Goal: Information Seeking & Learning: Learn about a topic

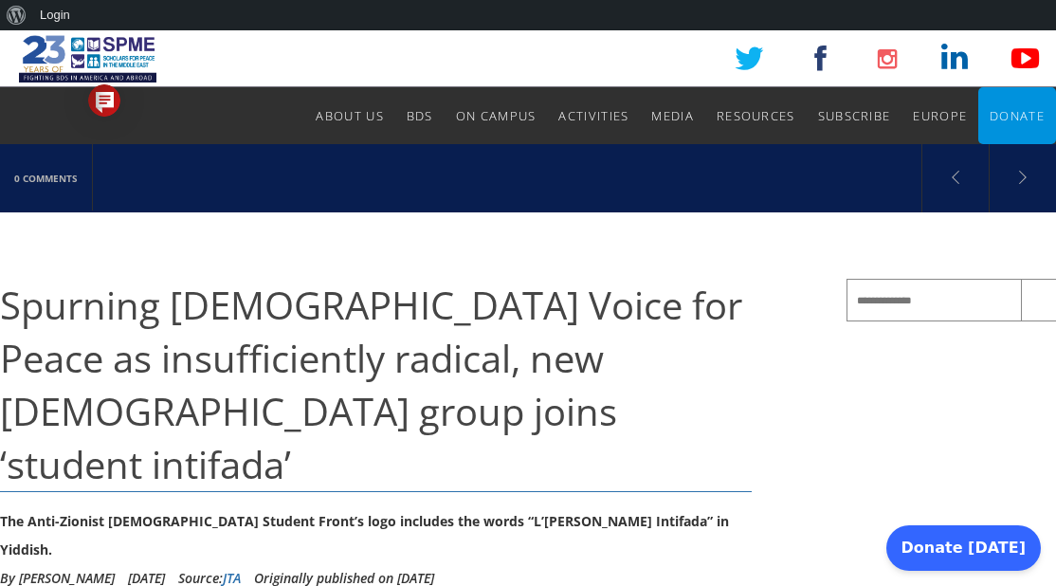
click at [7, 294] on span "Spurning [DEMOGRAPHIC_DATA] Voice for Peace as insufficiently radical, new [DEM…" at bounding box center [371, 384] width 742 height 211
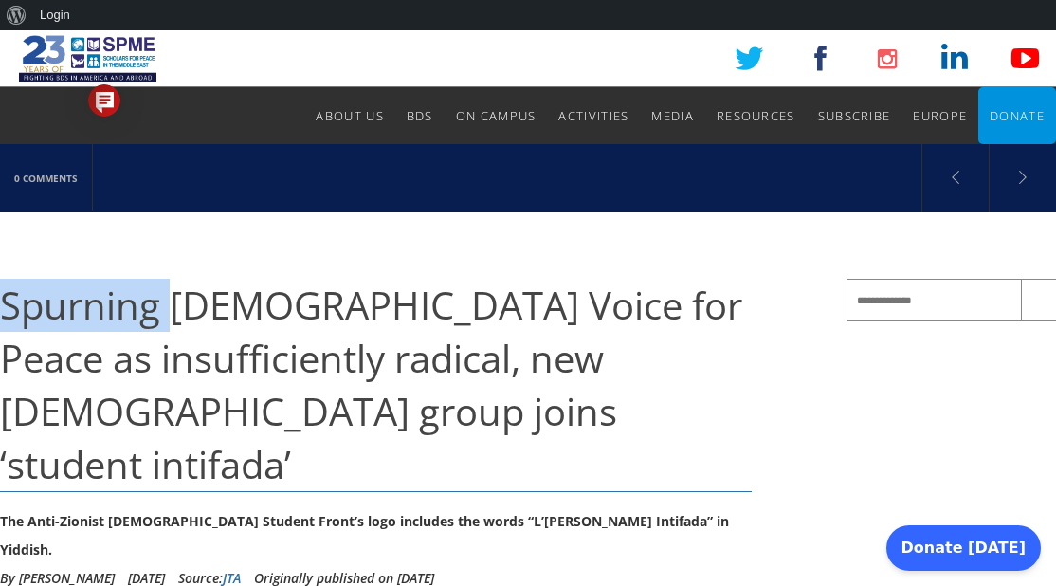
click at [7, 294] on span "Spurning [DEMOGRAPHIC_DATA] Voice for Peace as insufficiently radical, new [DEM…" at bounding box center [371, 384] width 742 height 211
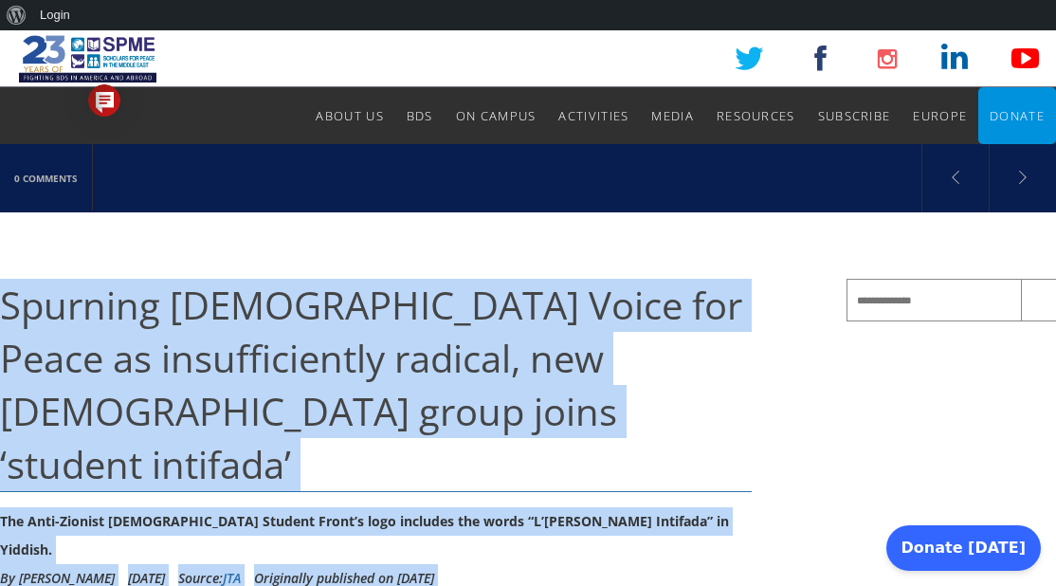
drag, startPoint x: 7, startPoint y: 294, endPoint x: 16, endPoint y: 516, distance: 221.9
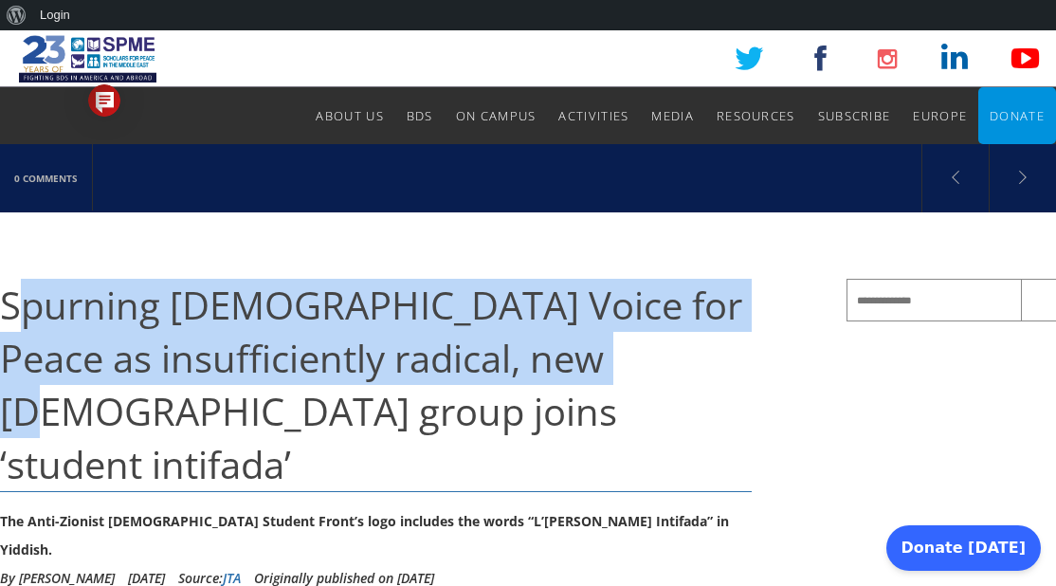
drag, startPoint x: 15, startPoint y: 258, endPoint x: 24, endPoint y: 396, distance: 138.6
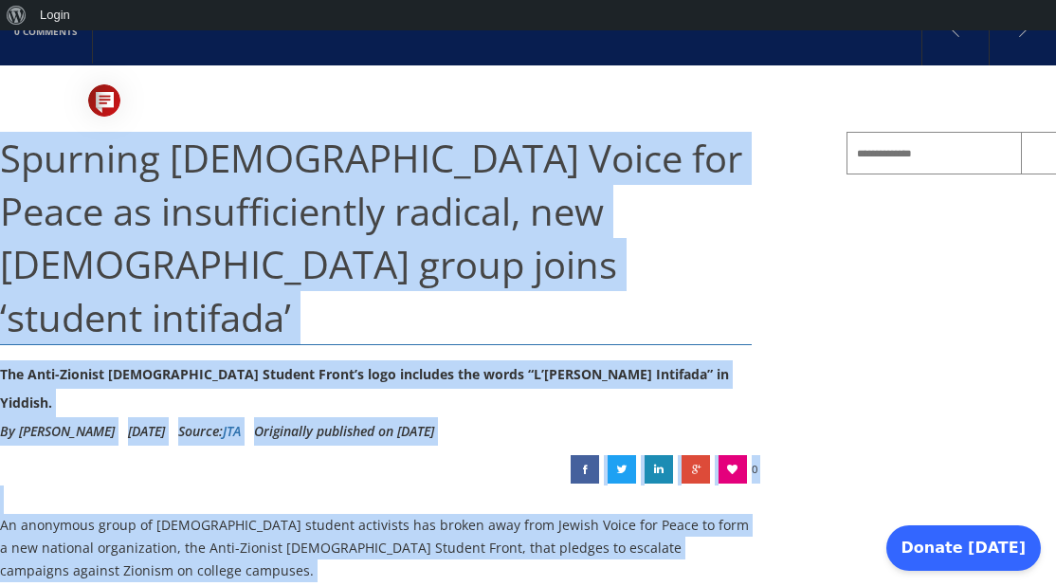
scroll to position [158, 0]
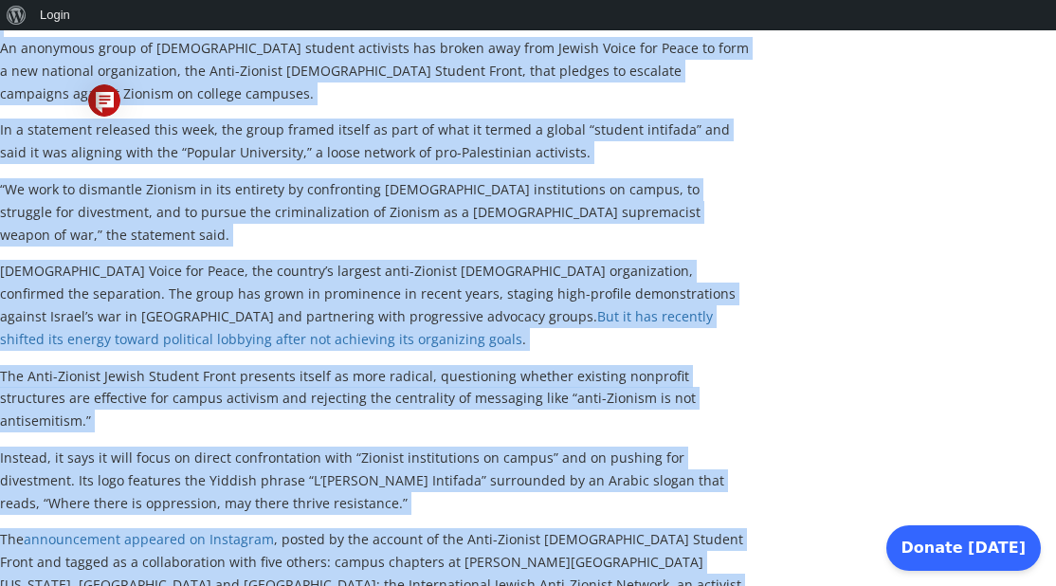
drag, startPoint x: 14, startPoint y: 240, endPoint x: 3, endPoint y: 470, distance: 230.6
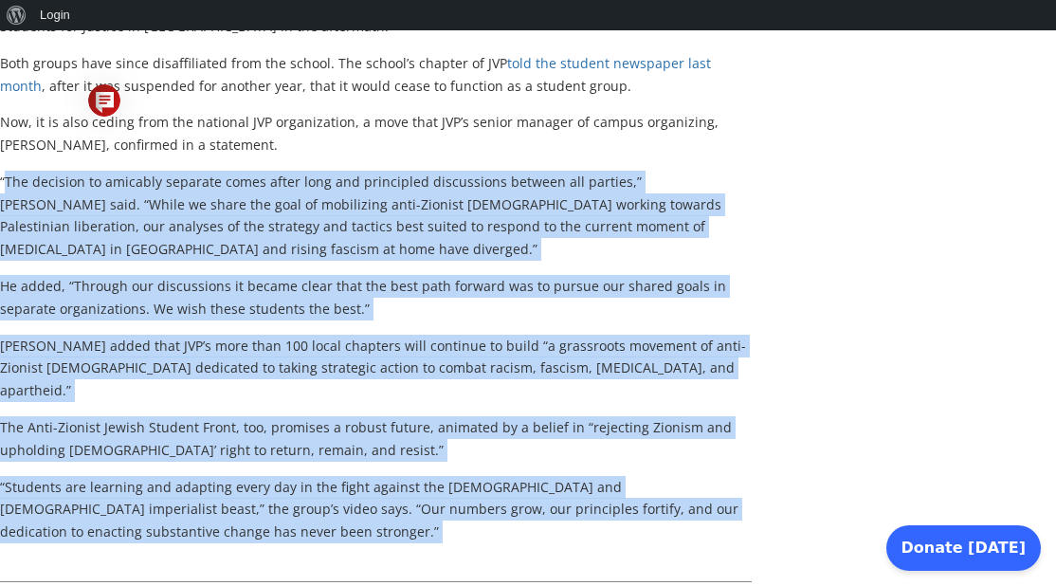
scroll to position [1453, 0]
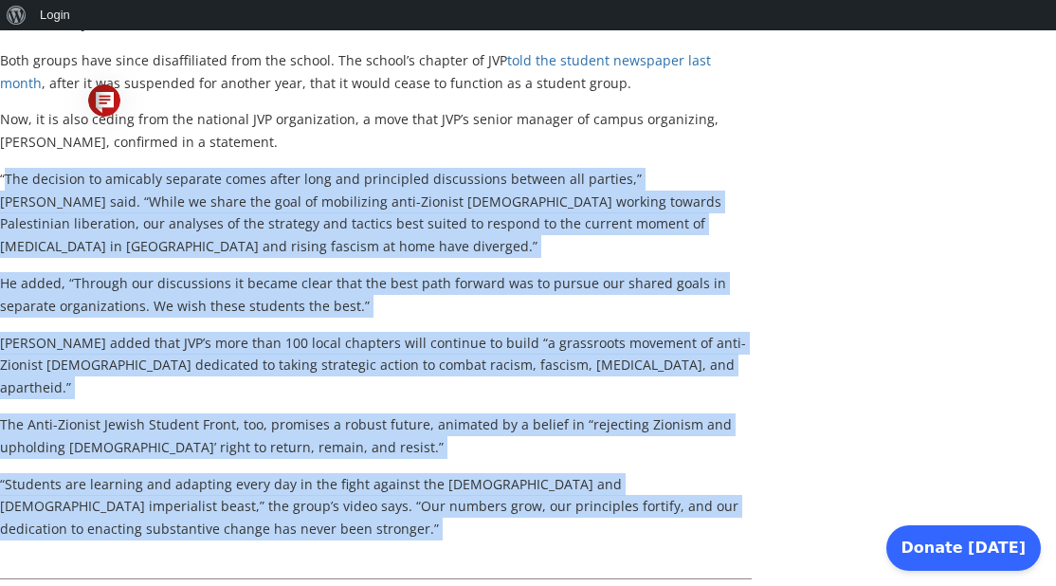
drag, startPoint x: 3, startPoint y: 470, endPoint x: 24, endPoint y: 470, distance: 20.8
click at [8, 470] on div "Spurning [DEMOGRAPHIC_DATA] Voice for Peace as insufficiently radical, new [DEM…" at bounding box center [423, 246] width 846 height 2840
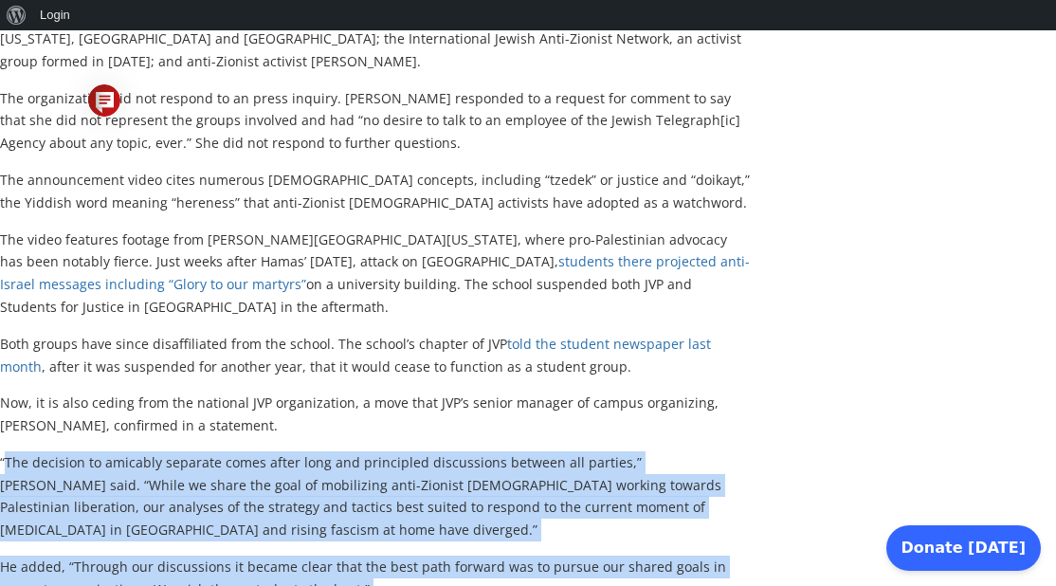
scroll to position [1168, 0]
drag, startPoint x: 842, startPoint y: 321, endPoint x: 824, endPoint y: 366, distance: 48.0
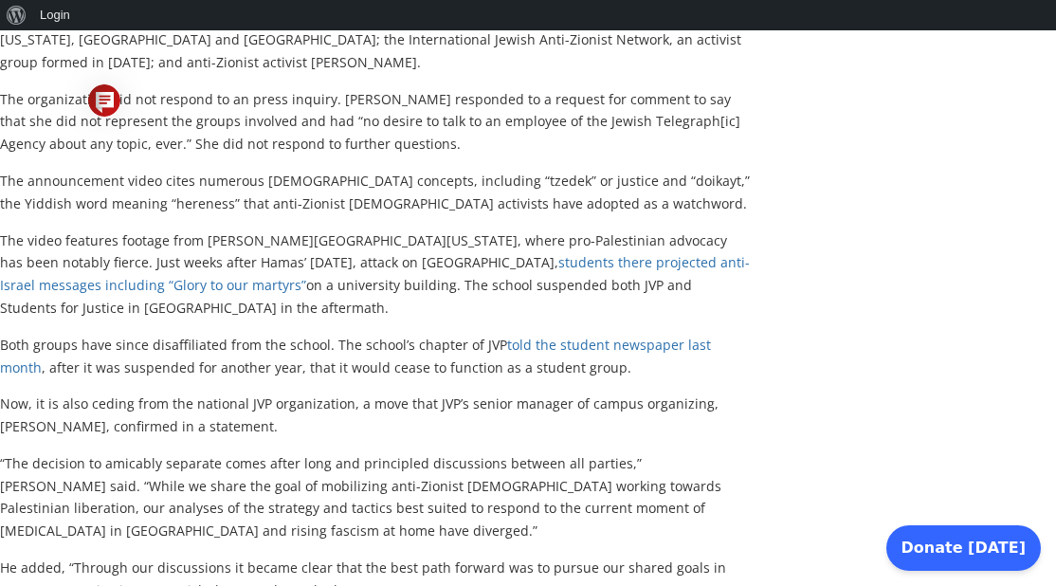
drag, startPoint x: 824, startPoint y: 366, endPoint x: 629, endPoint y: 298, distance: 206.8
click at [629, 392] on p "Now, it is also ceding from the national JVP organization, a move that JVP’s se…" at bounding box center [375, 414] width 751 height 45
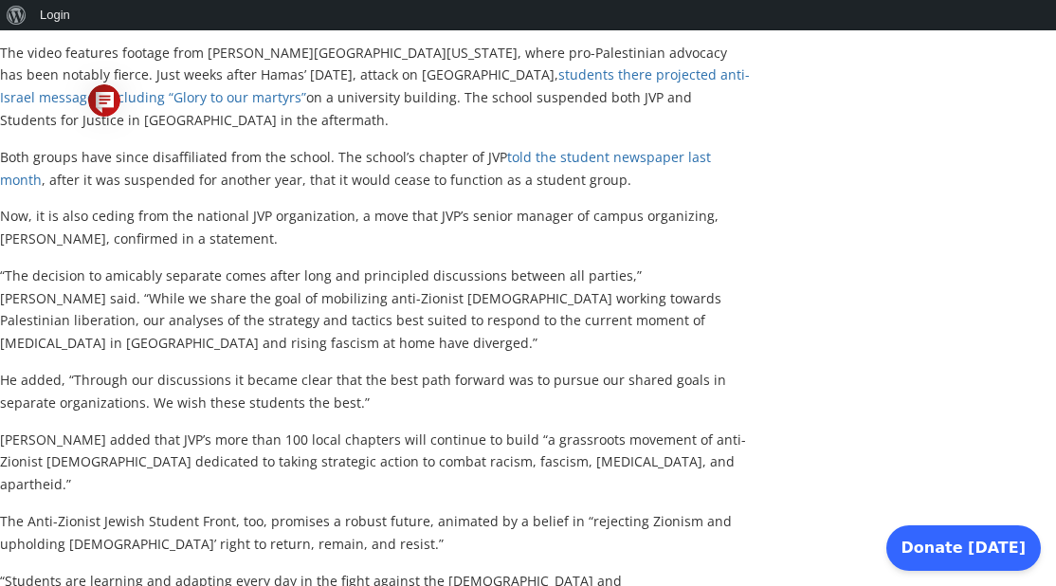
scroll to position [1358, 0]
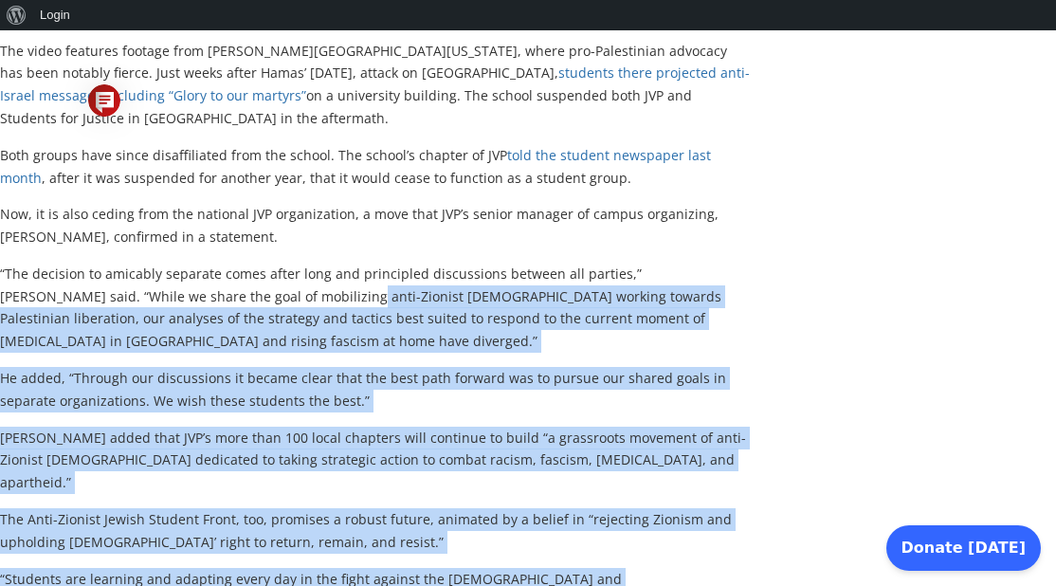
drag, startPoint x: 168, startPoint y: 473, endPoint x: 237, endPoint y: 175, distance: 305.5
click at [237, 262] on p "“The decision to amicably separate comes after long and principled discussions …" at bounding box center [375, 307] width 751 height 90
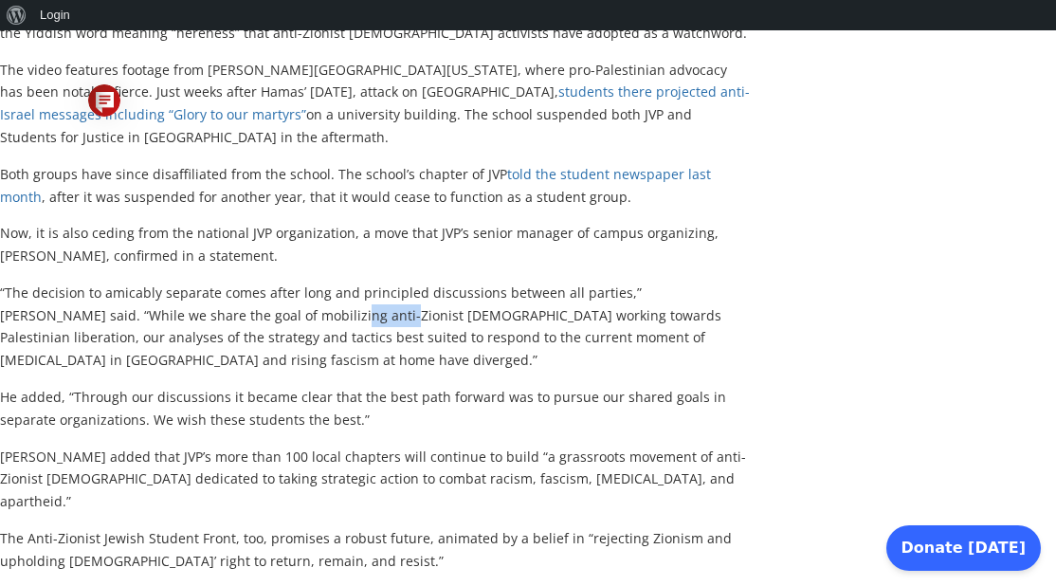
click at [237, 281] on p "“The decision to amicably separate comes after long and principled discussions …" at bounding box center [375, 326] width 751 height 90
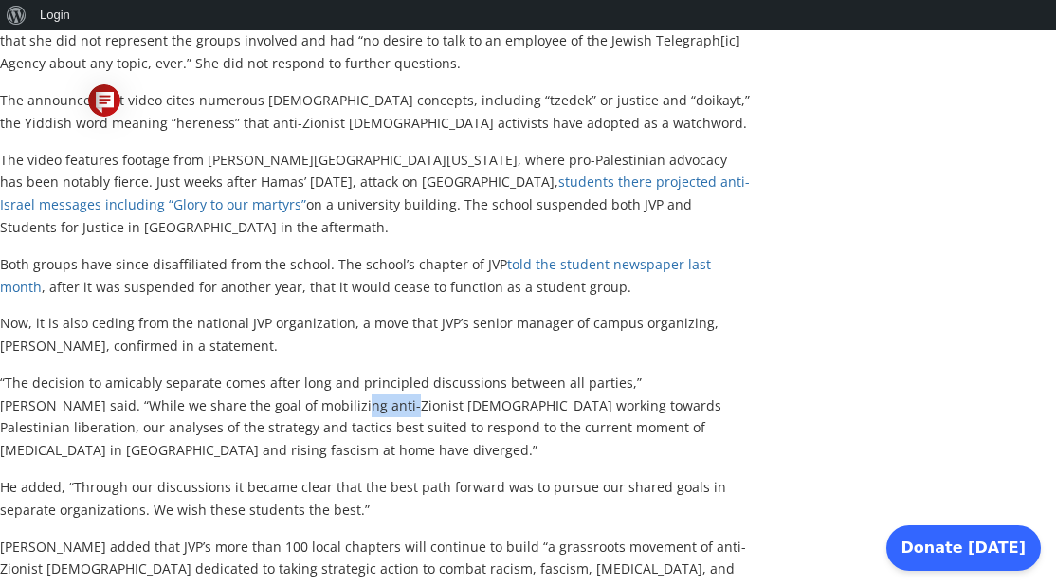
scroll to position [1232, 0]
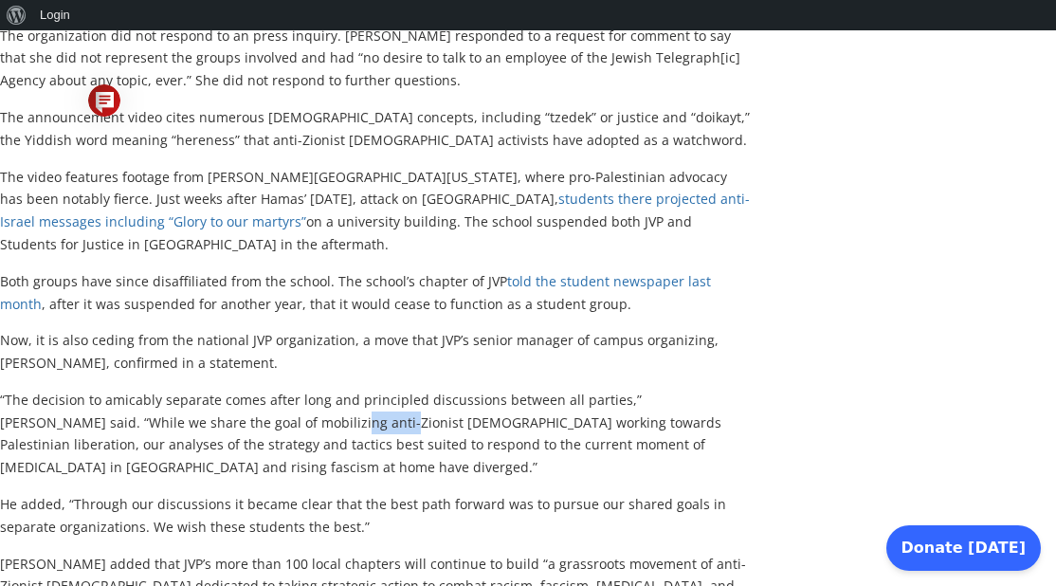
click at [237, 270] on p "Both groups have since disaffiliated from the school. The school’s chapter of J…" at bounding box center [375, 292] width 751 height 45
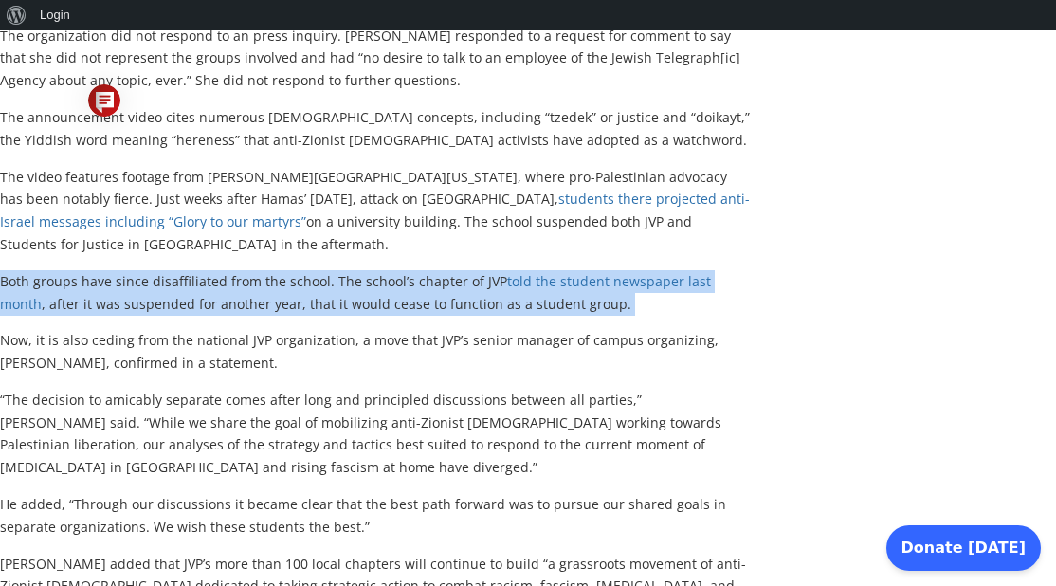
drag, startPoint x: 237, startPoint y: 171, endPoint x: 226, endPoint y: 375, distance: 205.0
click at [235, 270] on p "Both groups have since disaffiliated from the school. The school’s chapter of J…" at bounding box center [375, 292] width 751 height 45
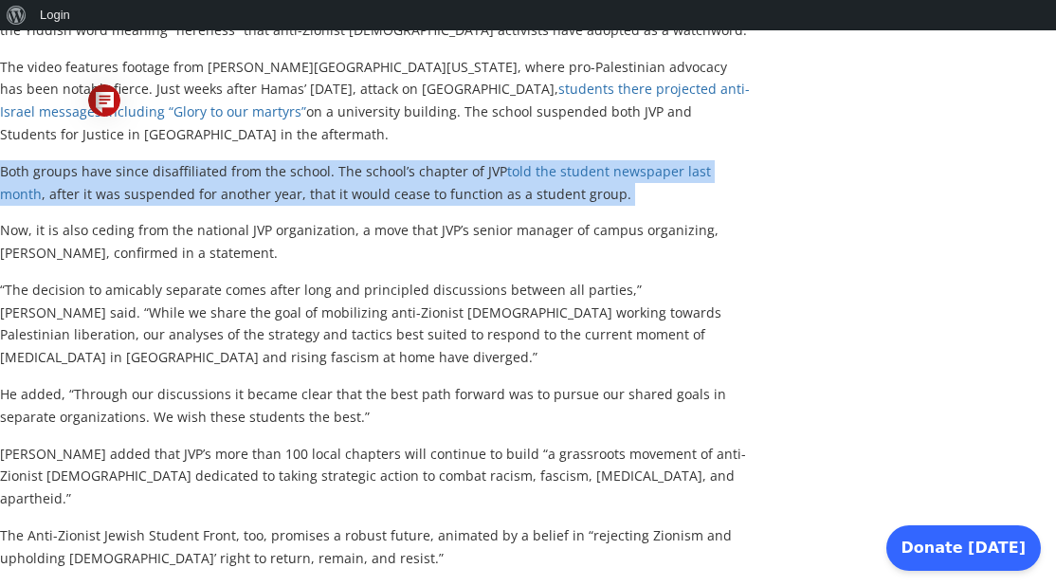
scroll to position [1358, 0]
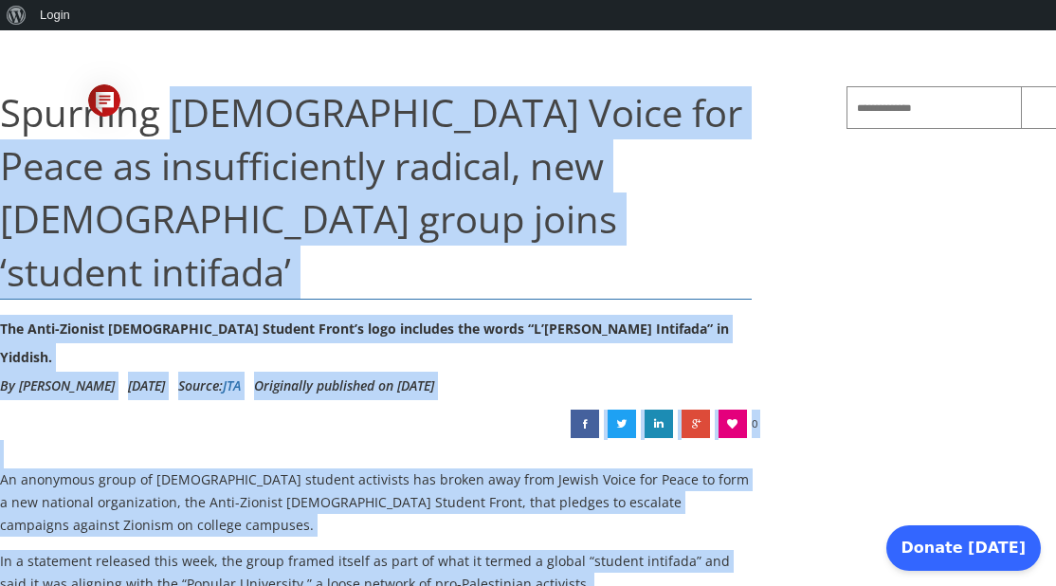
scroll to position [190, 0]
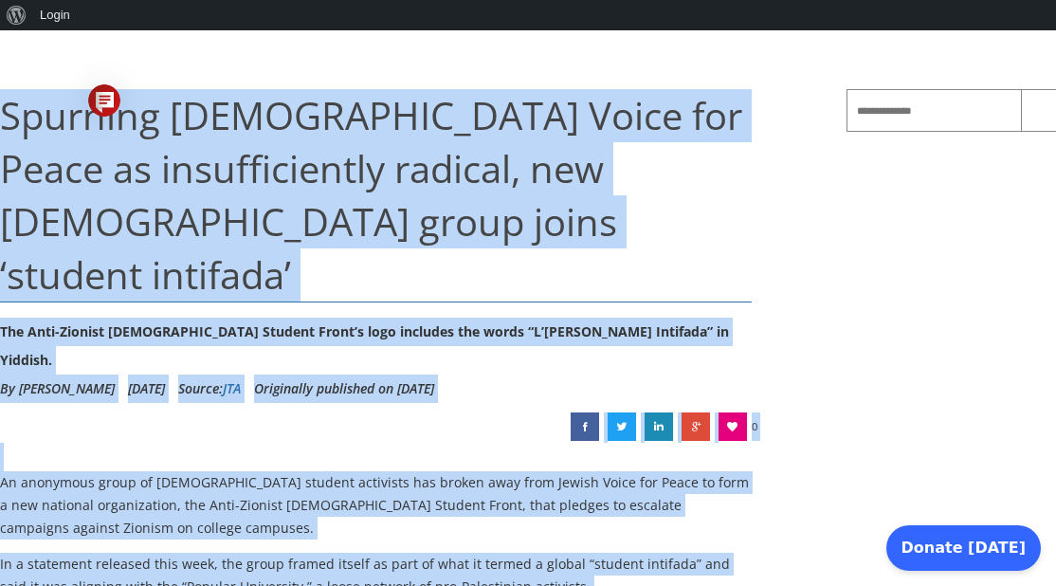
drag, startPoint x: 183, startPoint y: 478, endPoint x: 49, endPoint y: 91, distance: 409.1
copy div "Loremips Dolors Ametc adi Elits do eiusmodtempori utlabor, etd Magnaa enima min…"
click at [738, 198] on h1 "Spurning [DEMOGRAPHIC_DATA] Voice for Peace as insufficiently radical, new [DEM…" at bounding box center [375, 195] width 751 height 213
